Goal: Task Accomplishment & Management: Use online tool/utility

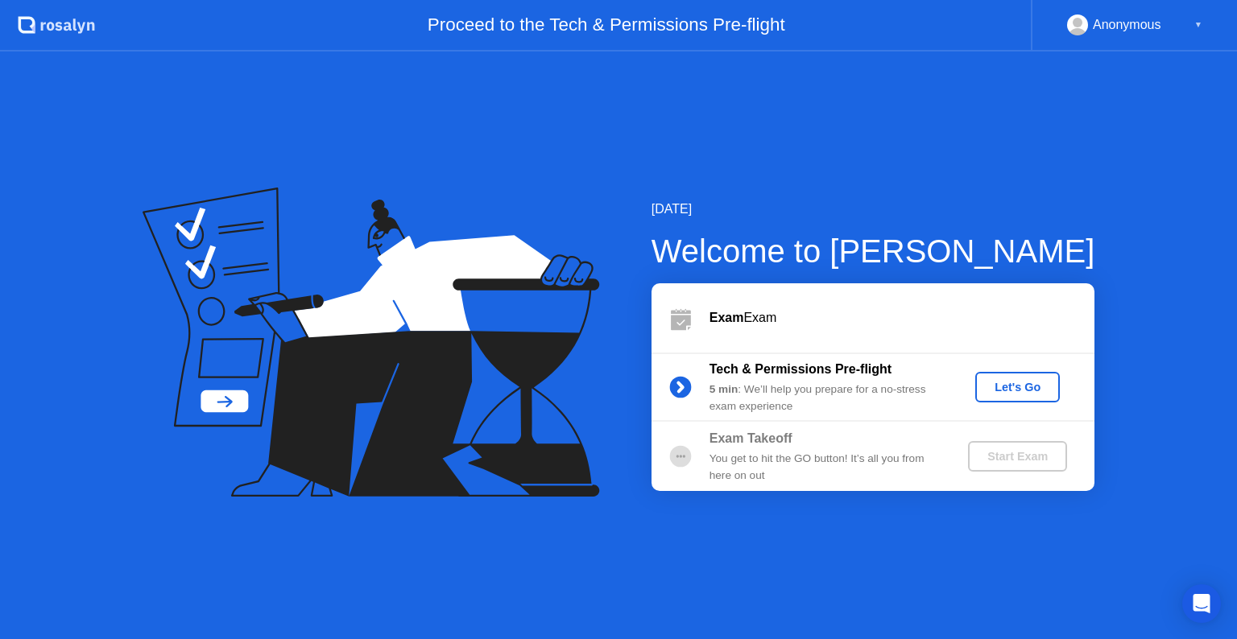
click at [1015, 392] on div "Let's Go" at bounding box center [1018, 387] width 72 height 13
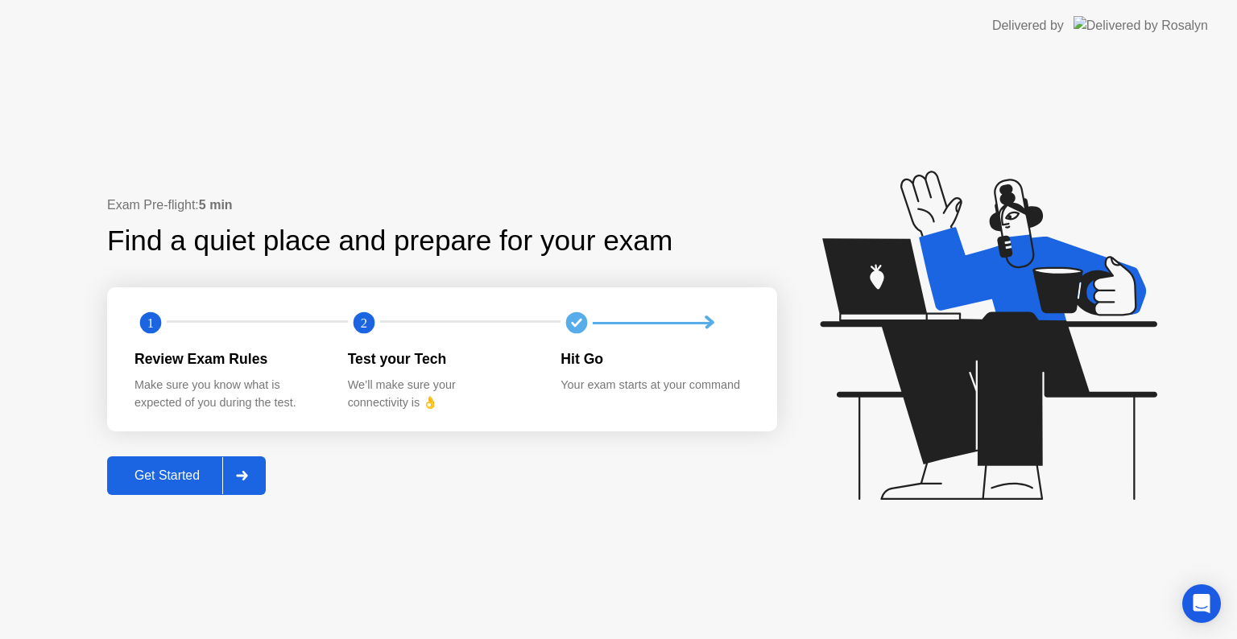
click at [151, 483] on div "Get Started" at bounding box center [167, 476] width 110 height 14
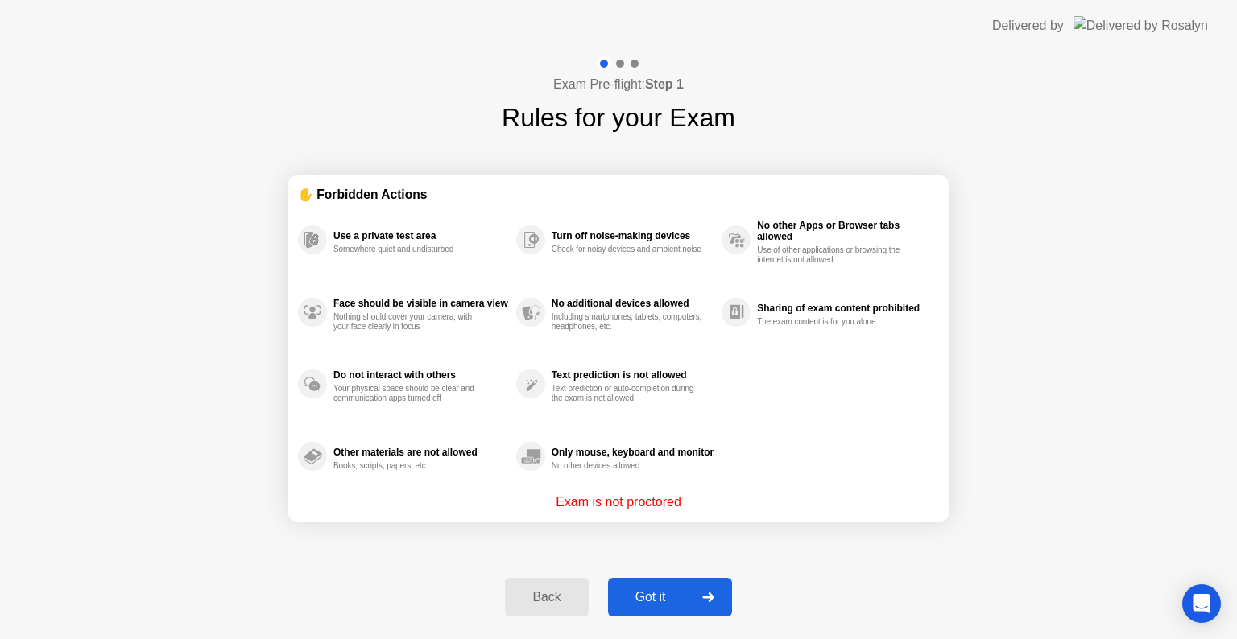
click at [647, 593] on div "Got it" at bounding box center [651, 597] width 76 height 14
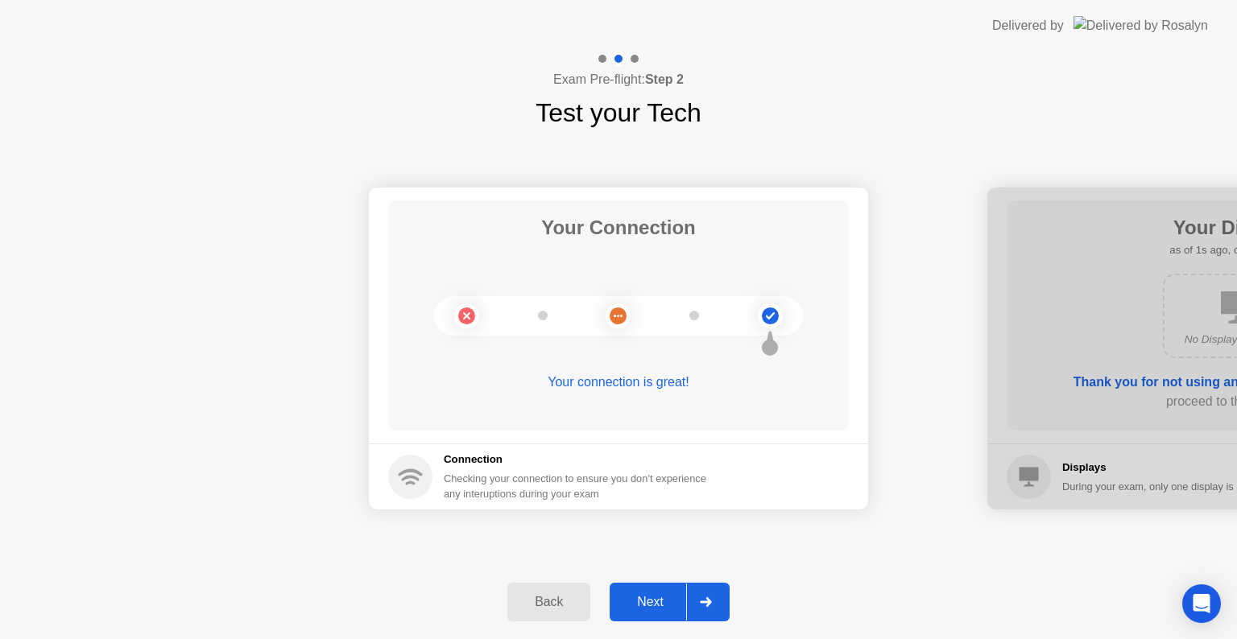
click at [651, 602] on div "Next" at bounding box center [650, 602] width 72 height 14
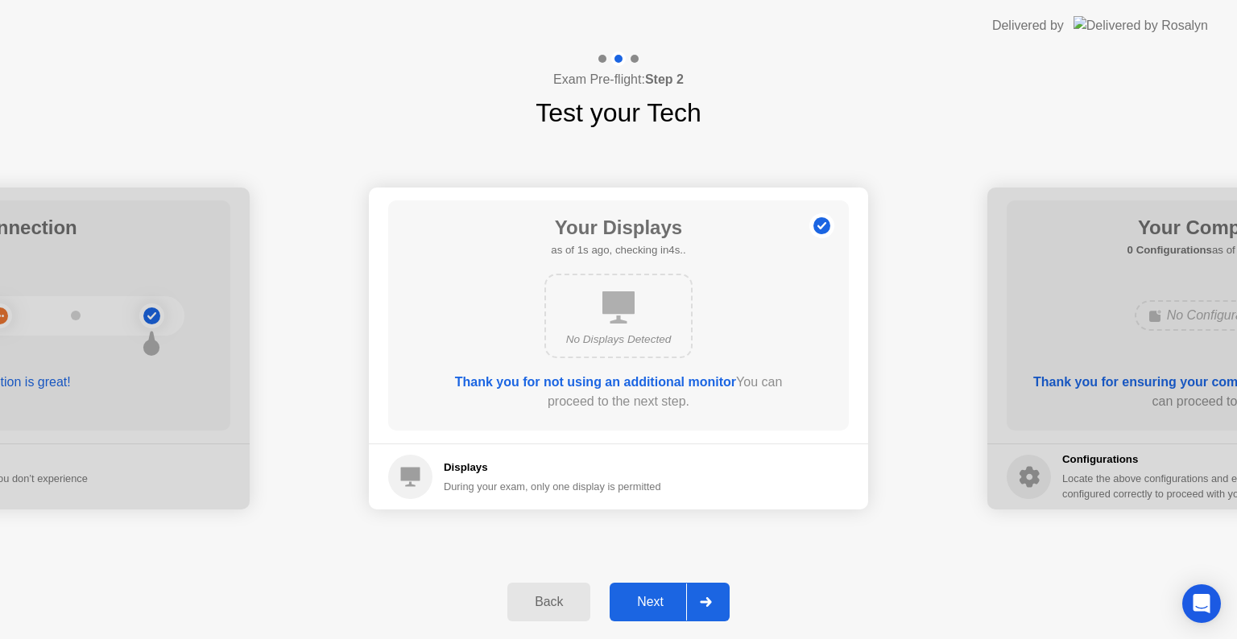
click at [651, 602] on div "Next" at bounding box center [650, 602] width 72 height 14
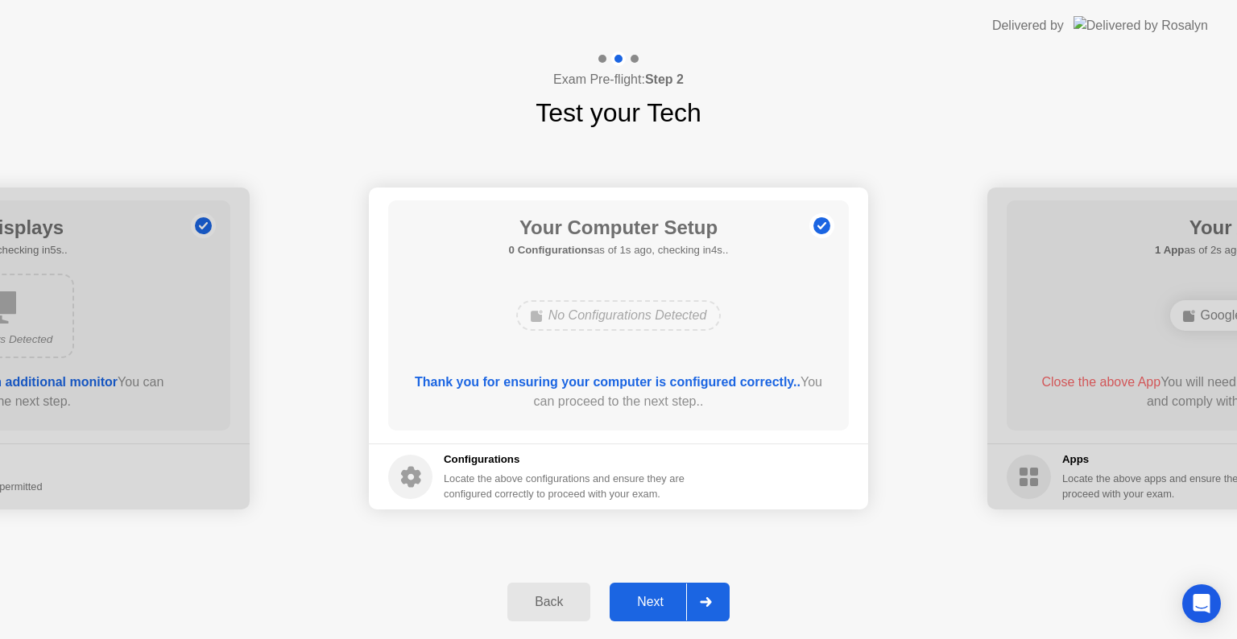
click at [651, 602] on div "Next" at bounding box center [650, 602] width 72 height 14
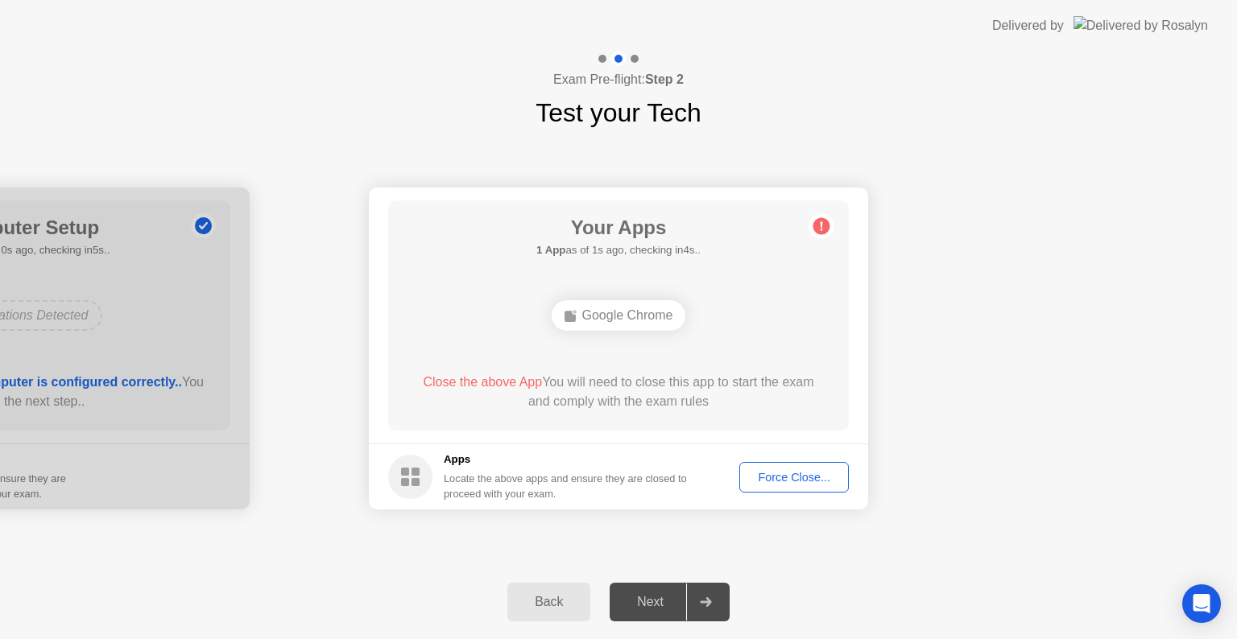
click at [783, 478] on div "Force Close..." at bounding box center [794, 477] width 98 height 13
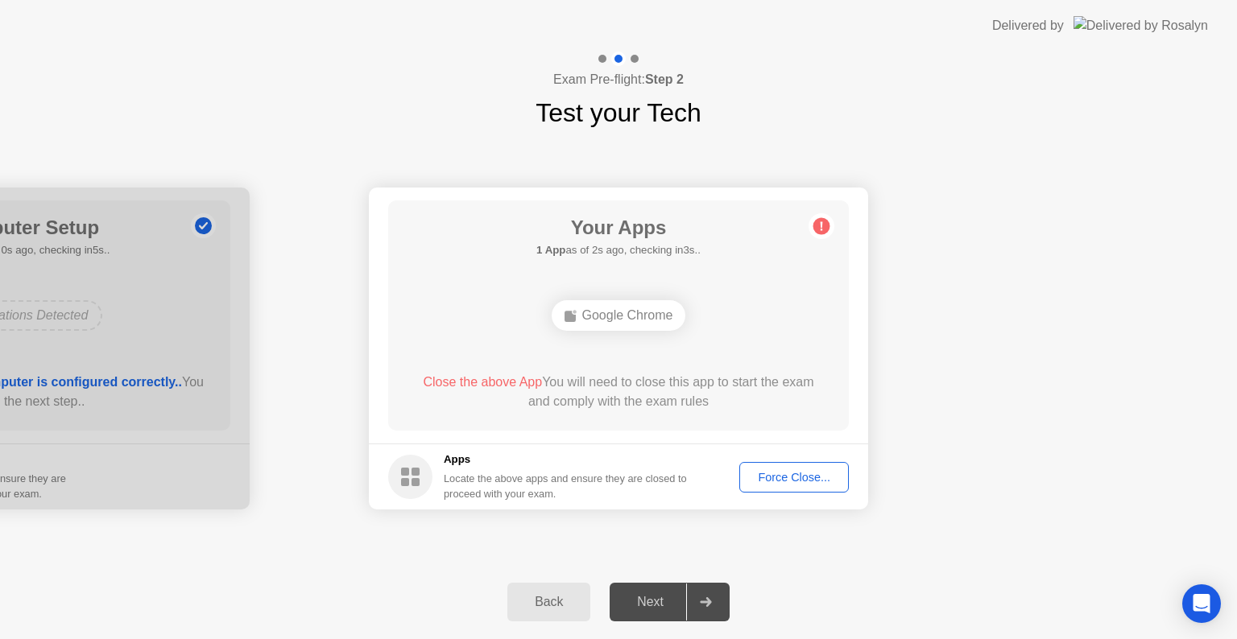
click at [804, 483] on div "Force Close..." at bounding box center [794, 477] width 98 height 13
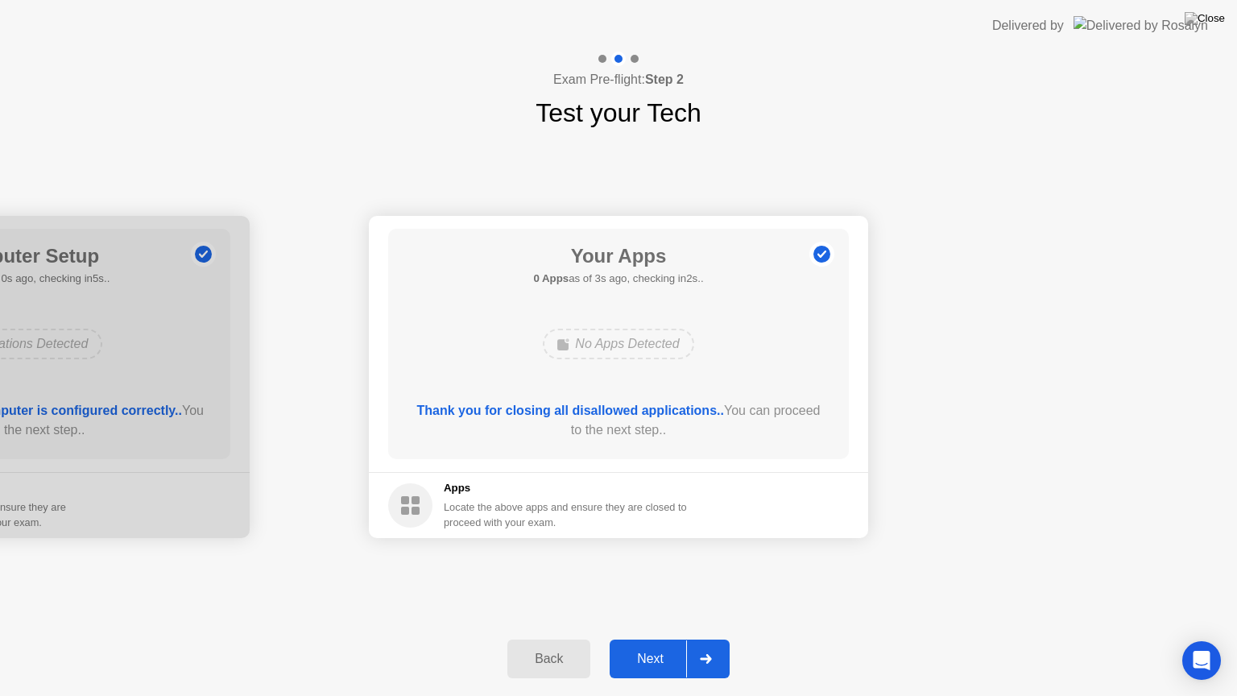
click at [648, 639] on div "Next" at bounding box center [650, 659] width 72 height 14
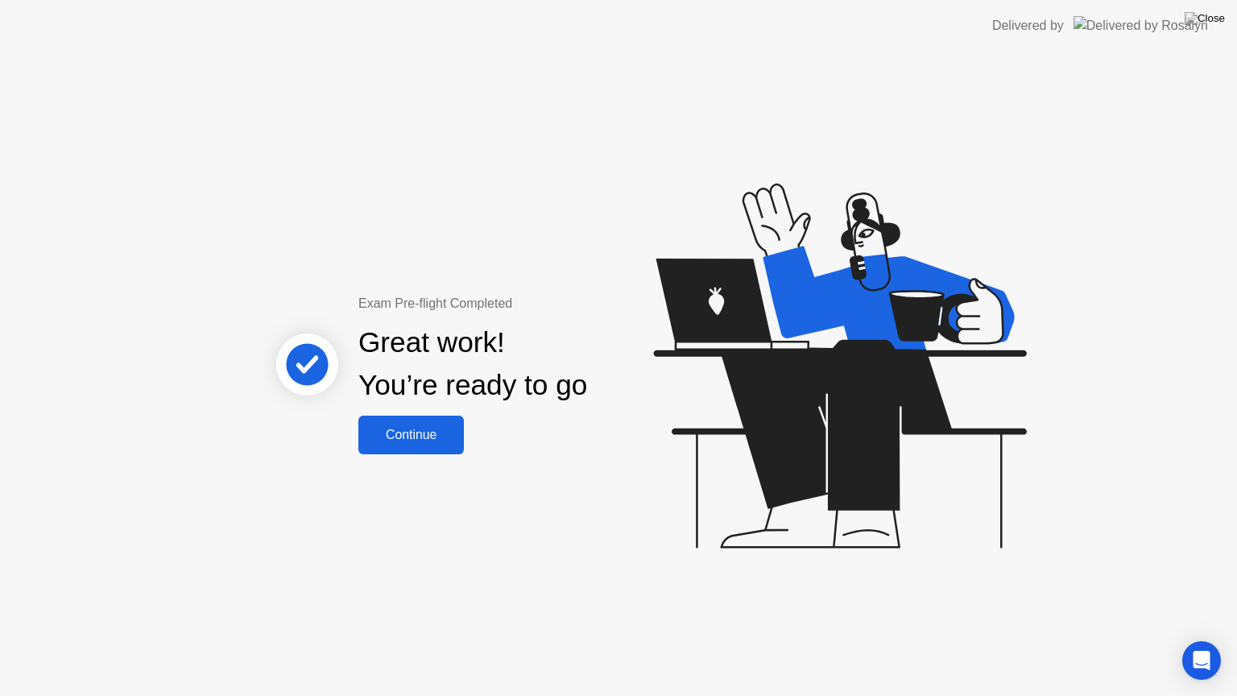
click at [398, 438] on div "Continue" at bounding box center [411, 435] width 96 height 14
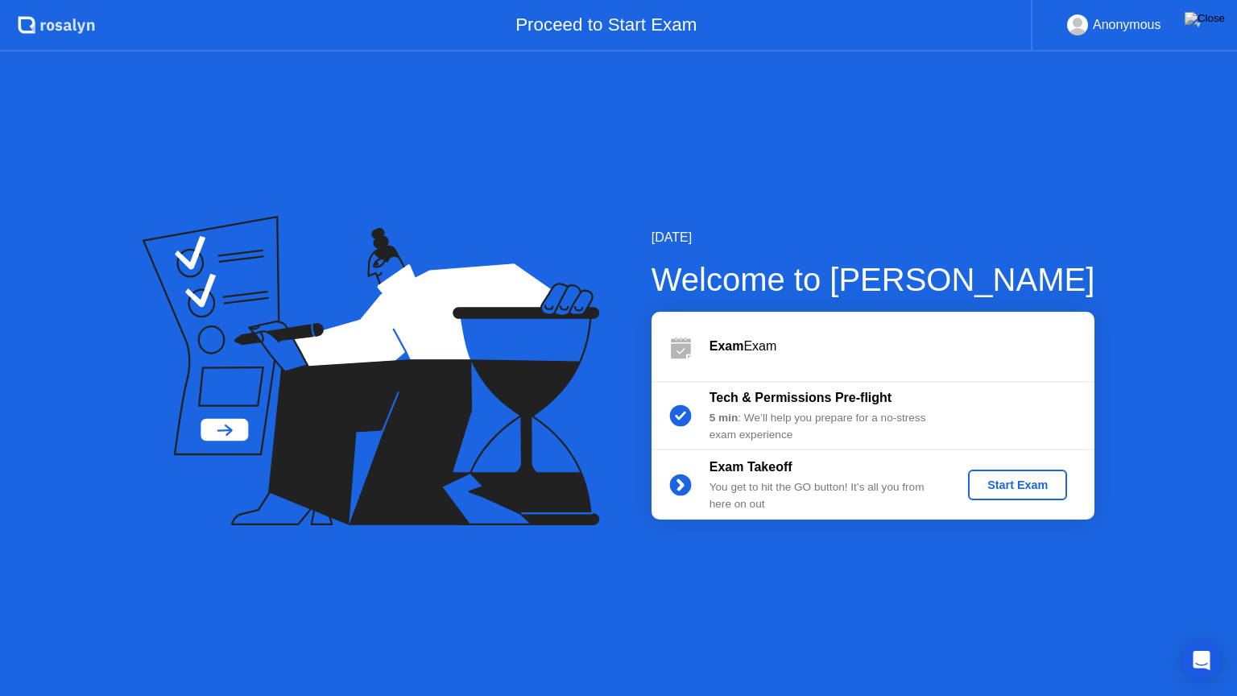
click at [999, 489] on div "Start Exam" at bounding box center [1017, 484] width 86 height 13
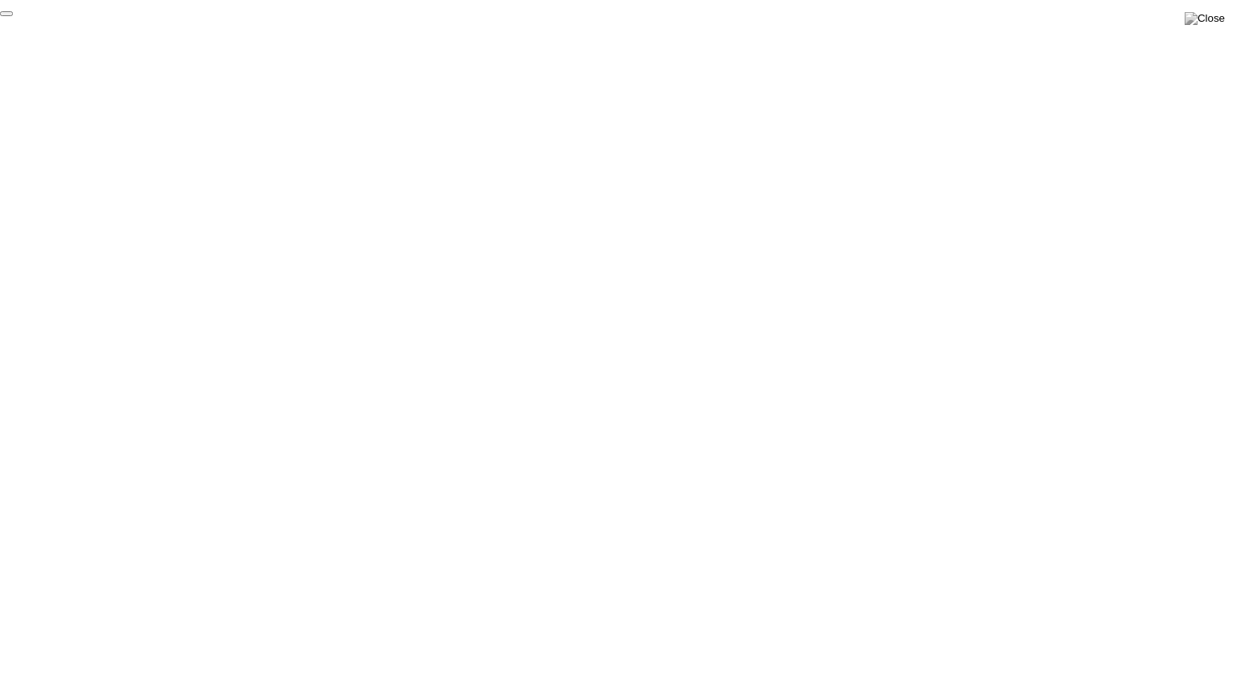
click div "End Proctoring Session"
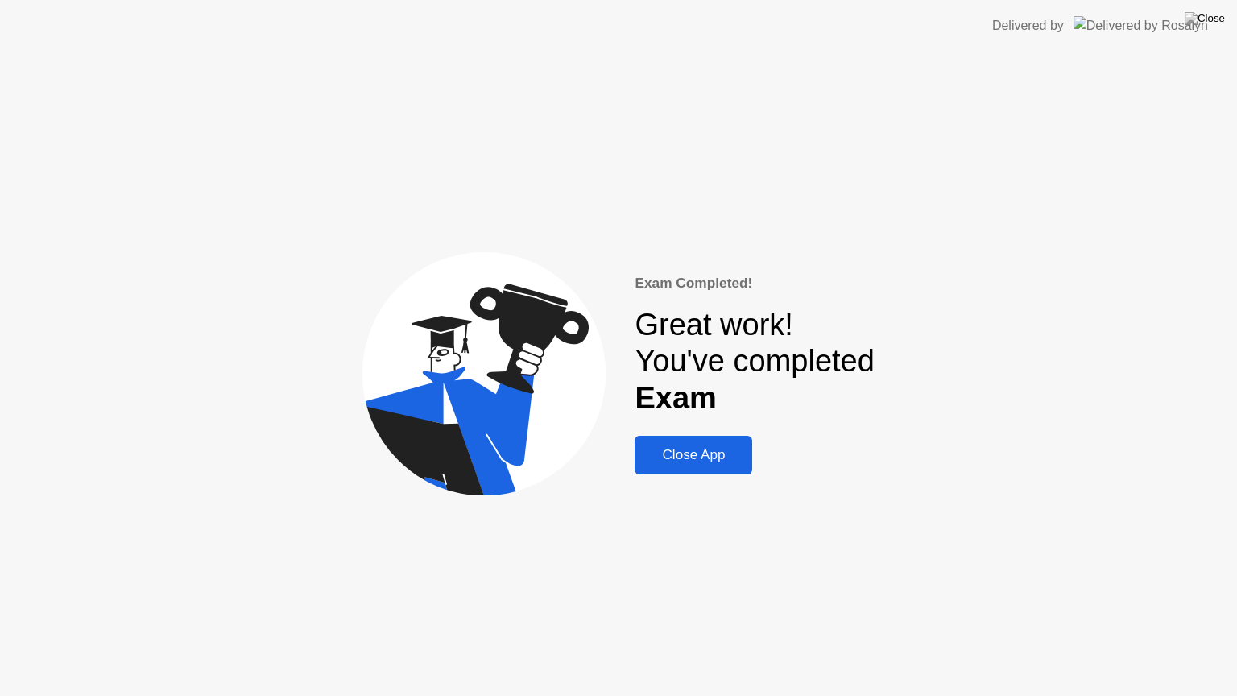
click at [694, 467] on button "Close App" at bounding box center [694, 455] width 118 height 39
